Goal: Task Accomplishment & Management: Complete application form

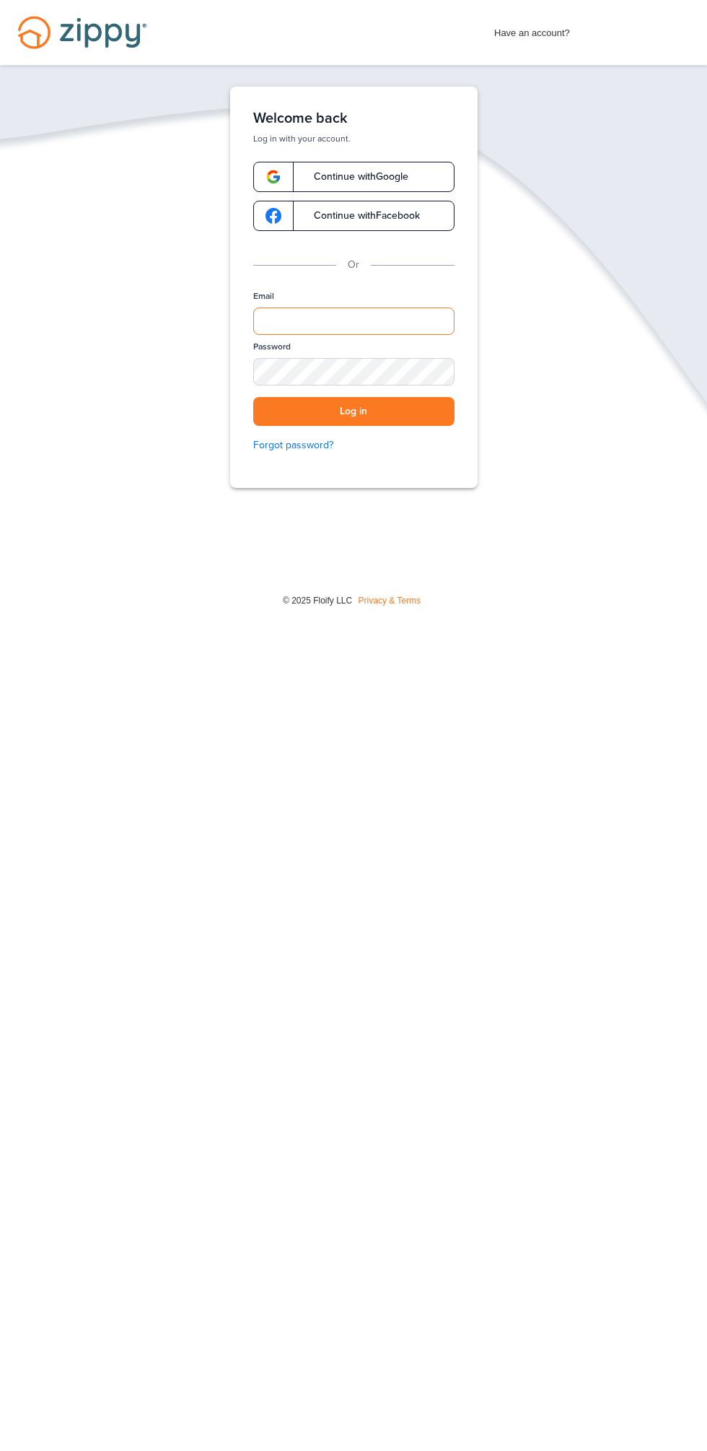
click at [393, 325] on input "Email" at bounding box center [353, 321] width 201 height 27
type input "**********"
click at [253, 397] on button "Log in" at bounding box center [353, 412] width 201 height 30
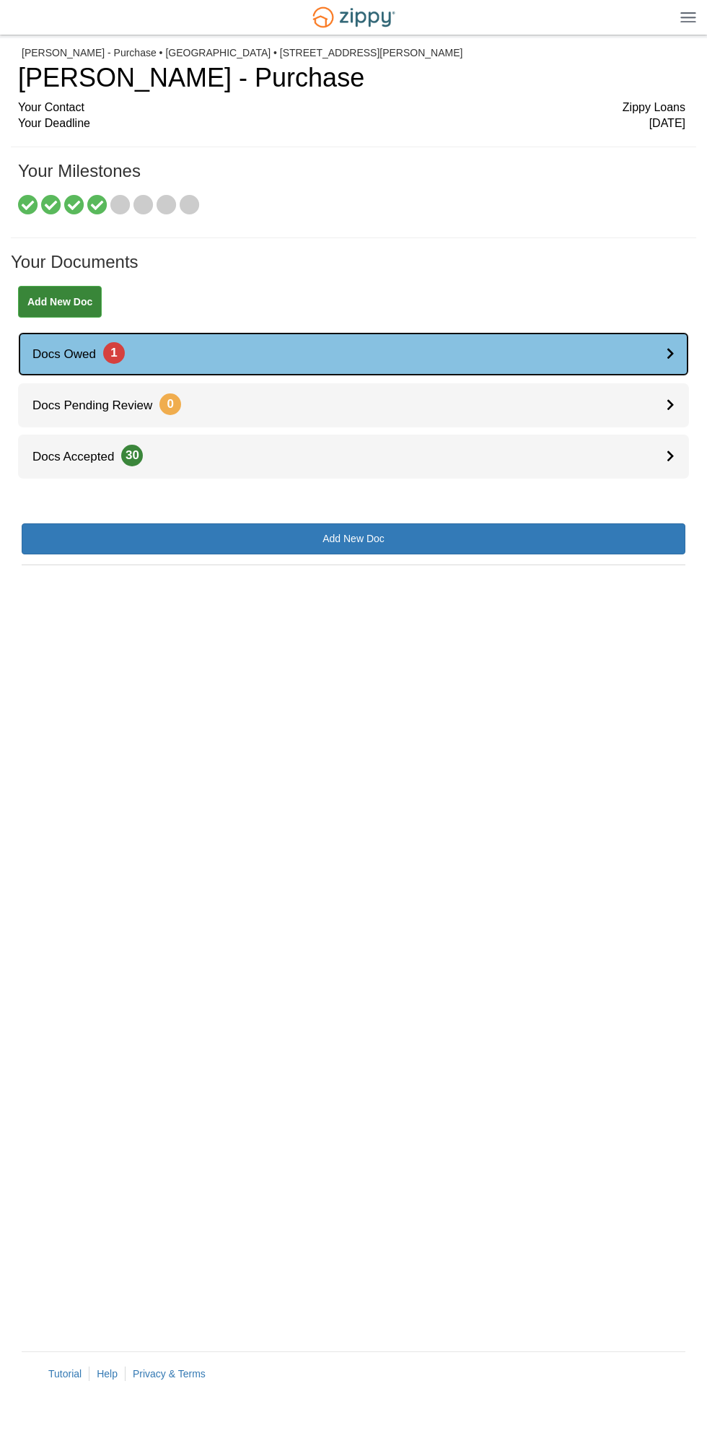
click at [673, 349] on icon at bounding box center [671, 353] width 8 height 12
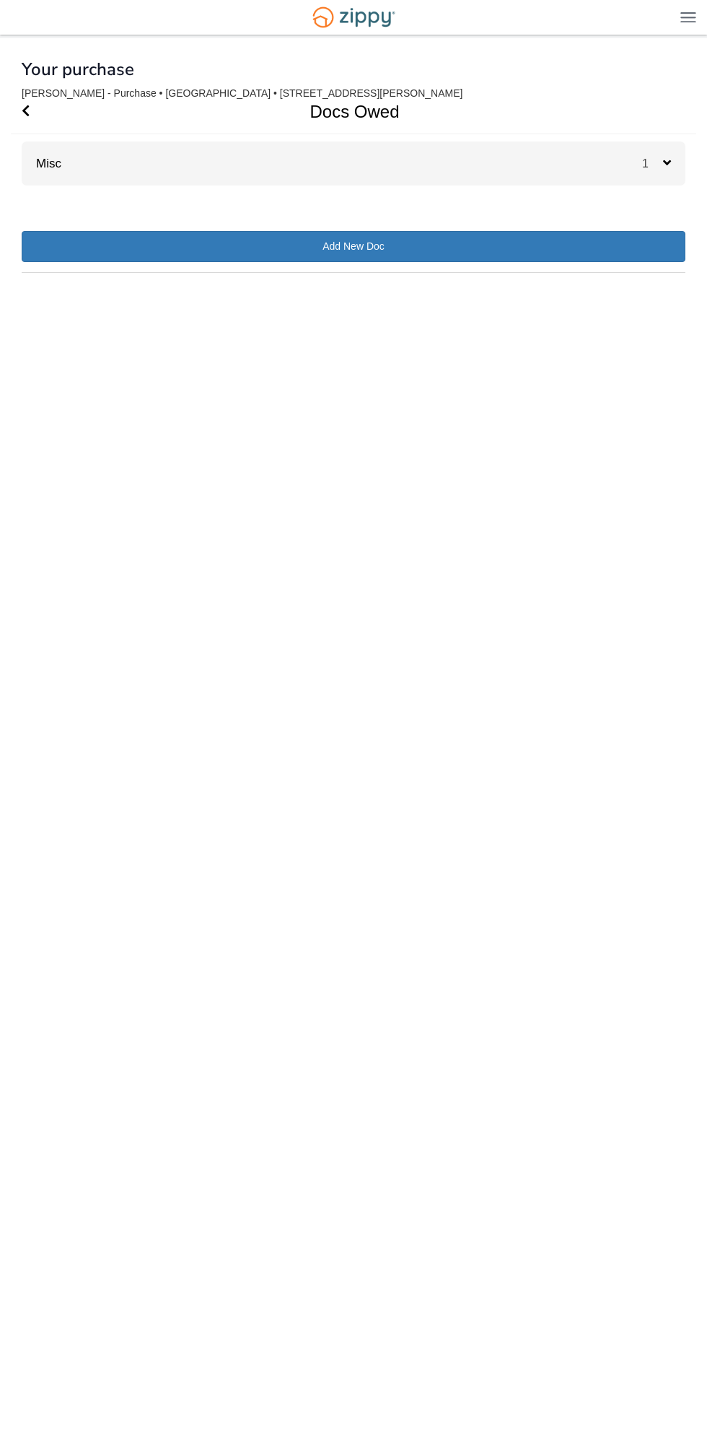
click at [636, 167] on div "Misc 1" at bounding box center [354, 163] width 664 height 44
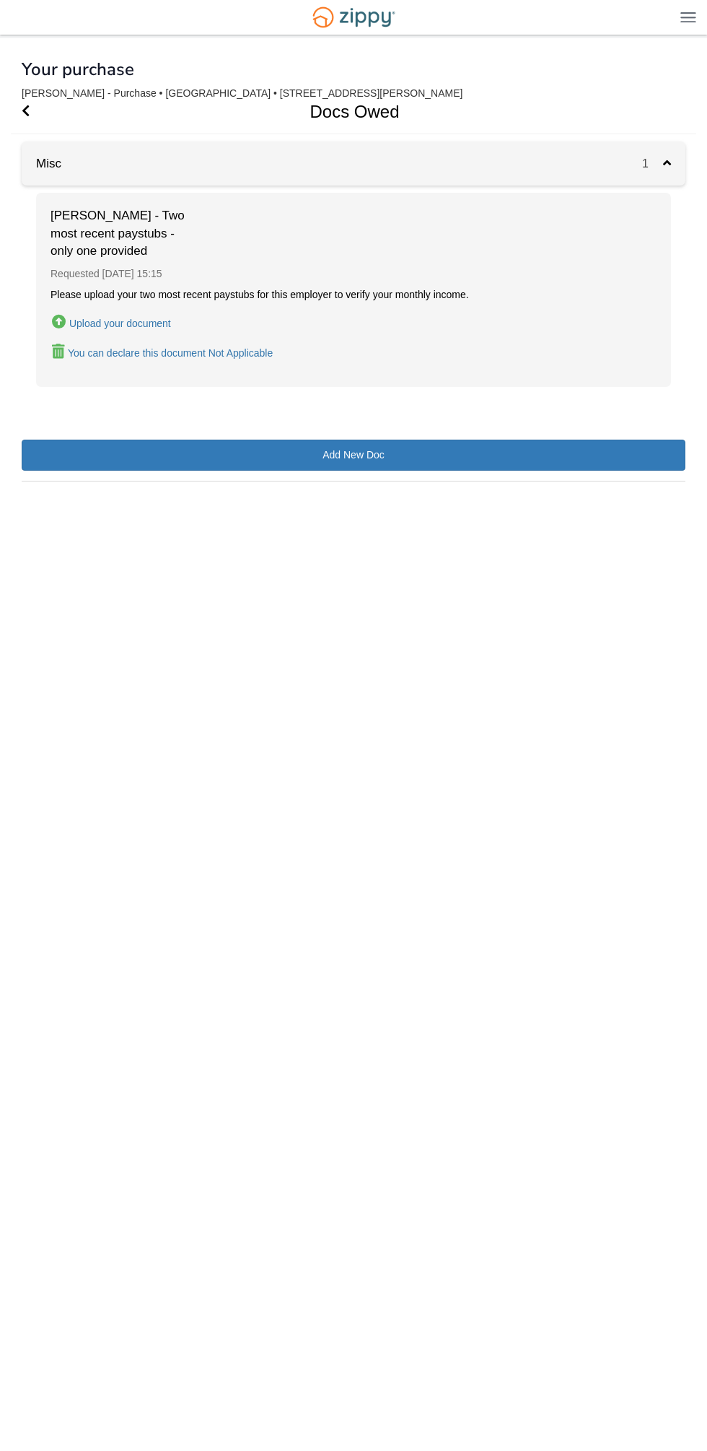
click at [142, 324] on div "Upload your document" at bounding box center [120, 324] width 102 height 12
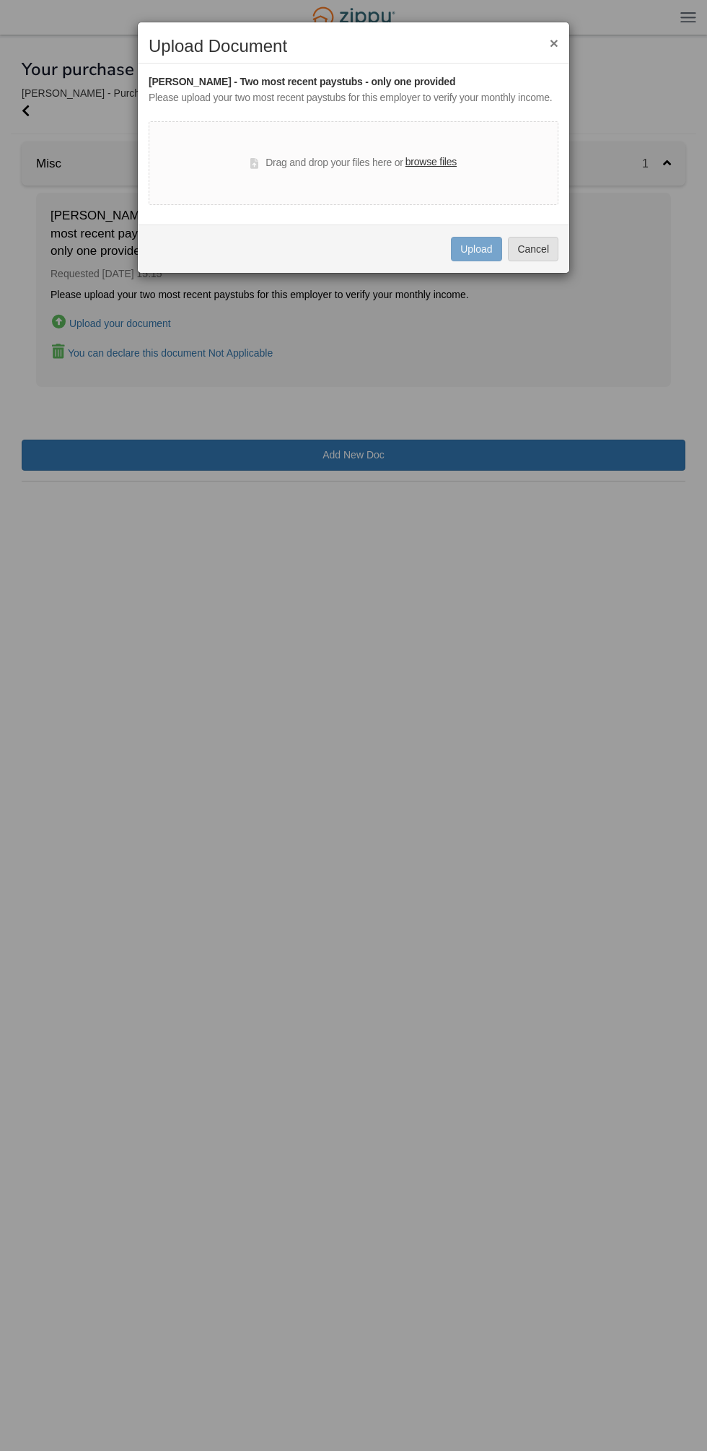
click at [433, 166] on label "browse files" at bounding box center [431, 162] width 51 height 16
click at [0, 0] on input "browse files" at bounding box center [0, 0] width 0 height 0
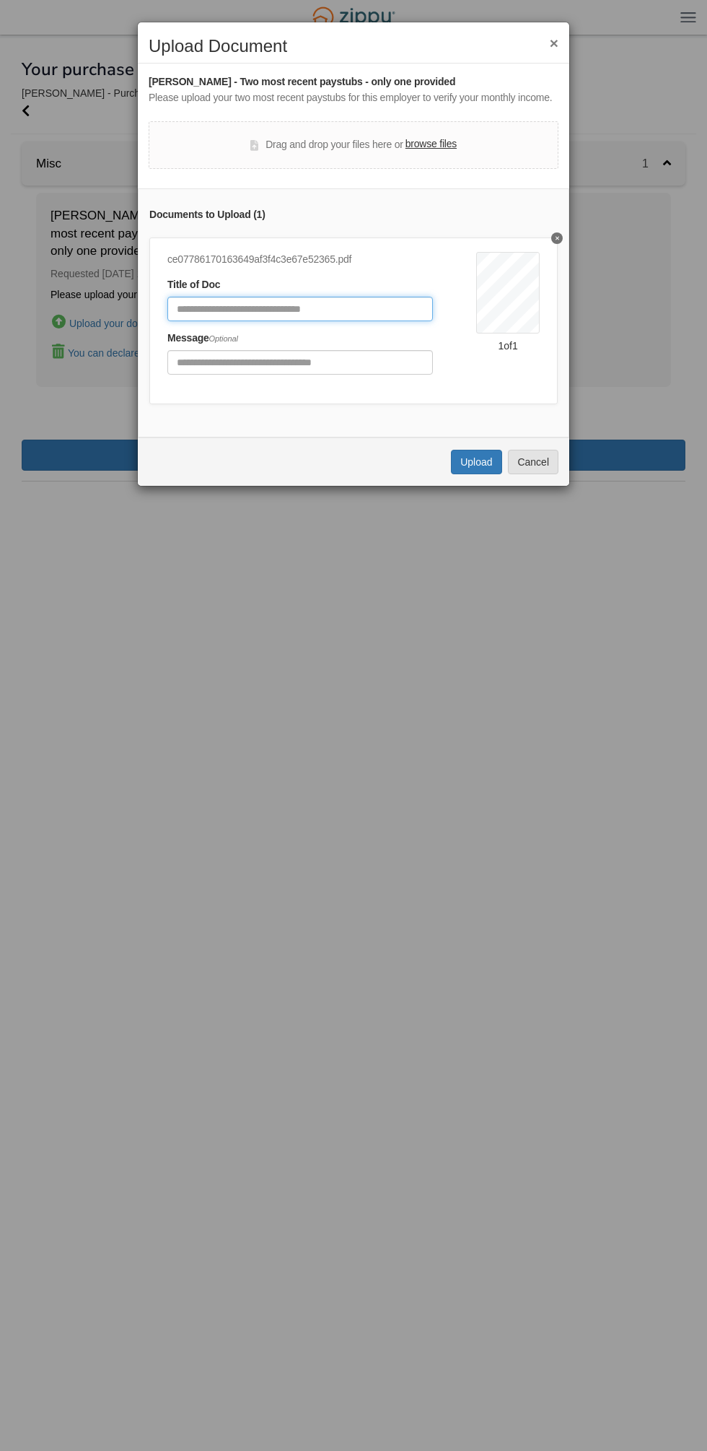
click at [331, 308] on input "Document Title" at bounding box center [300, 309] width 266 height 25
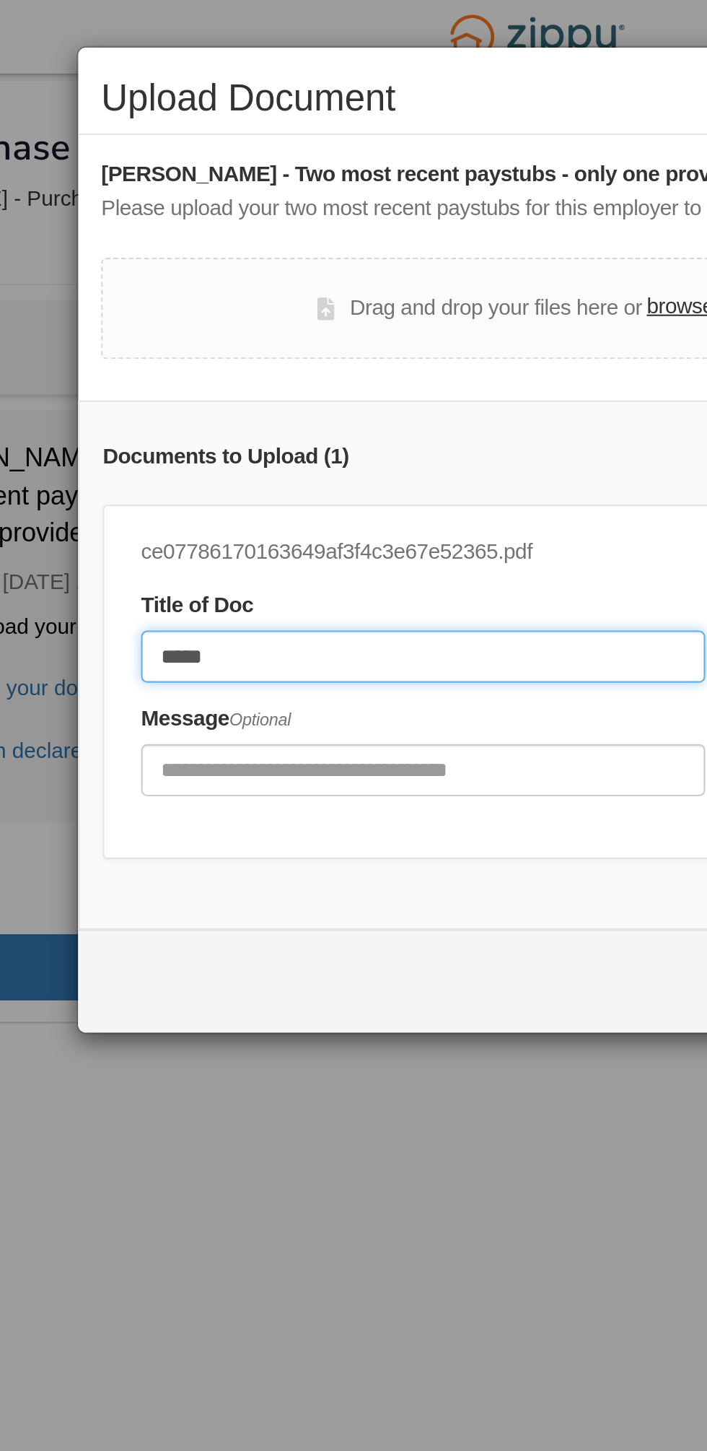
type input "*****"
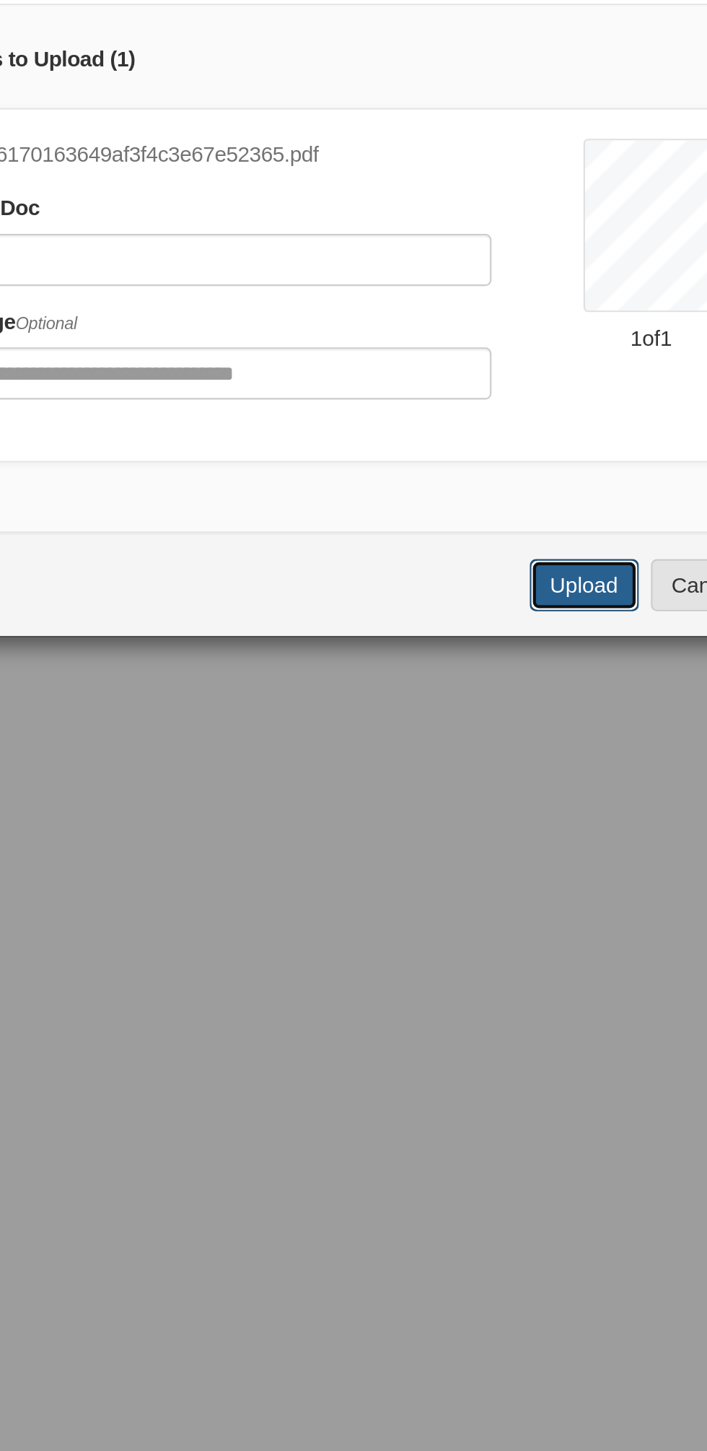
click at [463, 468] on button "Upload" at bounding box center [476, 462] width 51 height 25
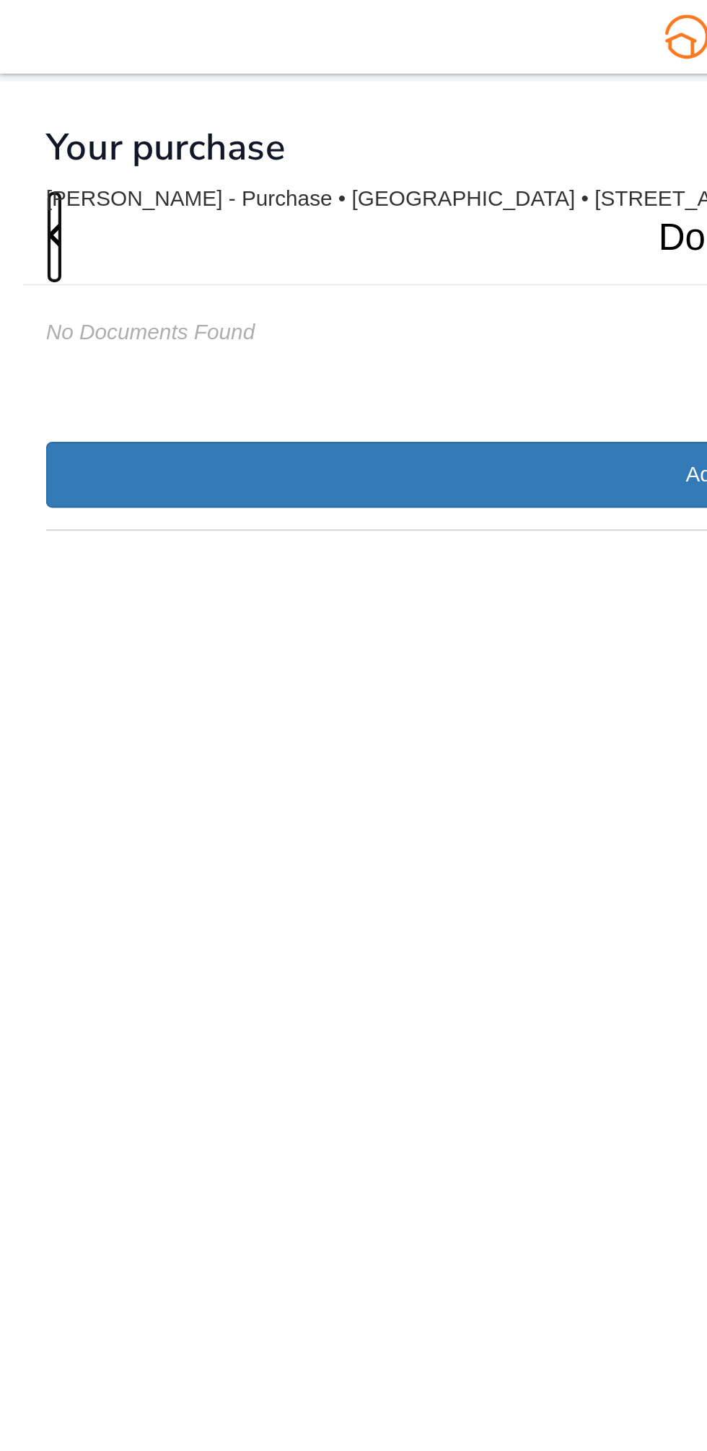
click at [26, 107] on icon "Go Back" at bounding box center [26, 110] width 8 height 13
